Goal: Navigation & Orientation: Find specific page/section

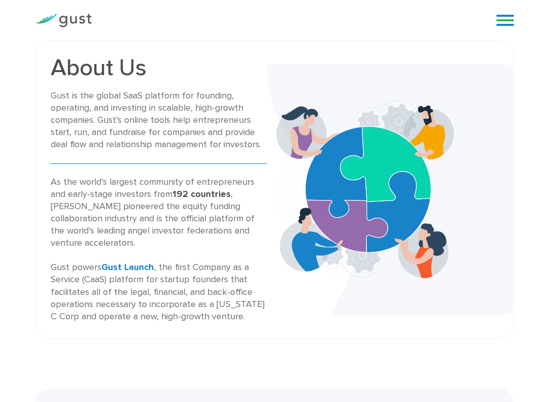
click at [76, 23] on img at bounding box center [63, 21] width 57 height 14
click at [506, 26] on link at bounding box center [505, 20] width 18 height 15
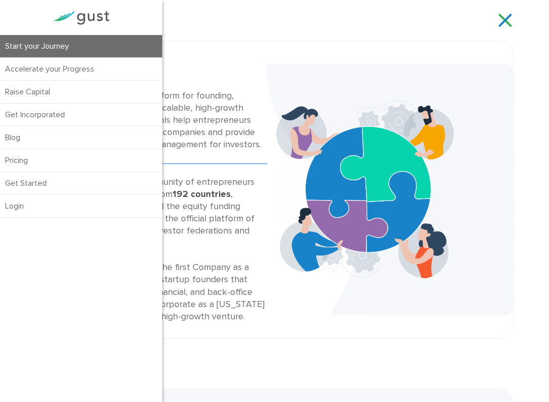
click at [62, 46] on link "Start your Journey" at bounding box center [81, 46] width 162 height 22
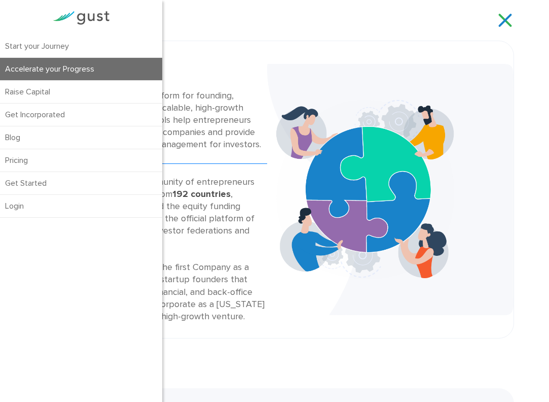
click at [43, 67] on link "Accelerate your Progress" at bounding box center [81, 69] width 162 height 22
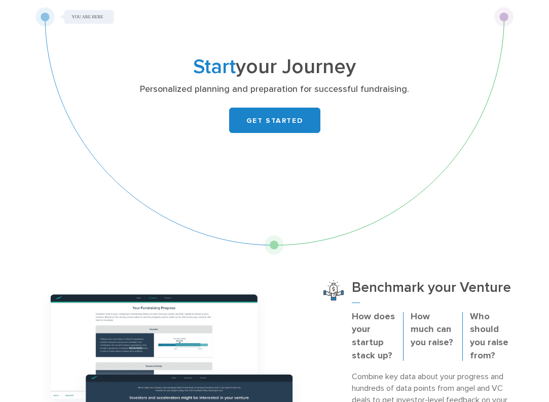
scroll to position [34, 0]
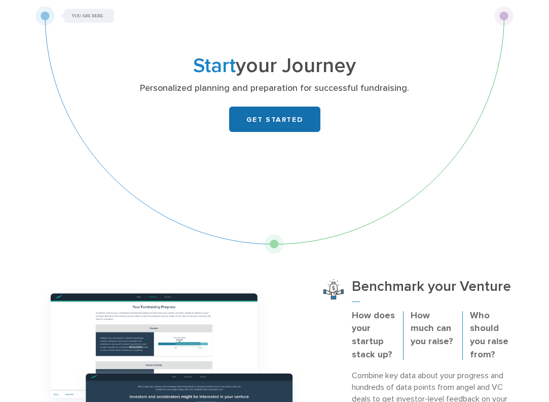
click at [293, 119] on link "GET STARTED" at bounding box center [274, 118] width 91 height 25
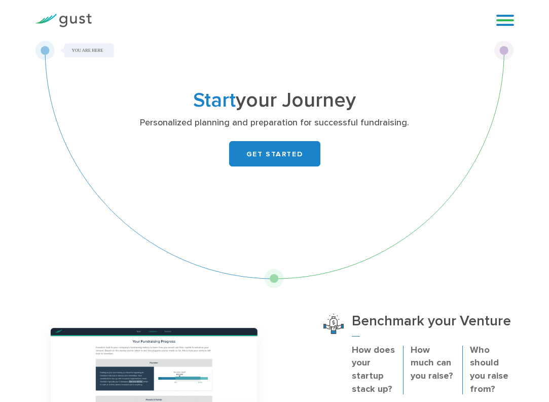
scroll to position [0, 0]
